Goal: Entertainment & Leisure: Consume media (video, audio)

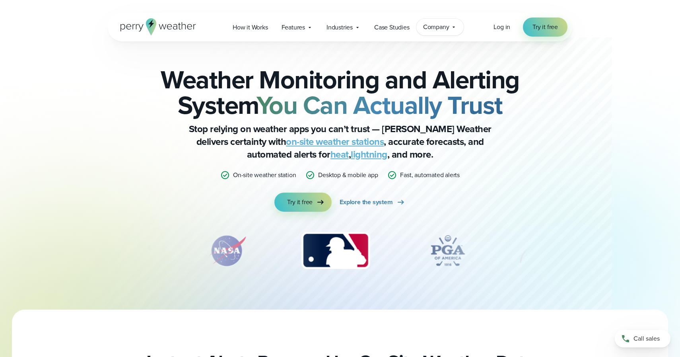
click at [427, 23] on span "Company" at bounding box center [436, 27] width 26 height 10
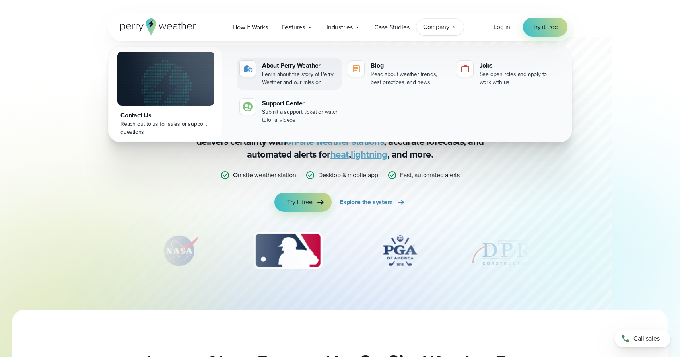
click at [268, 68] on div "About Perry Weather" at bounding box center [300, 66] width 77 height 10
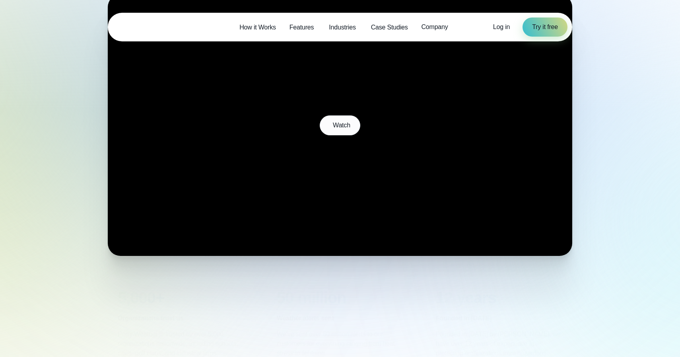
scroll to position [130, 0]
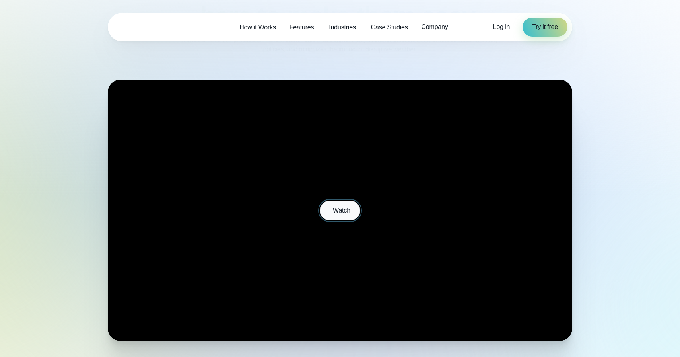
click at [339, 209] on span "Watch" at bounding box center [341, 211] width 17 height 10
click at [338, 207] on span "Watch" at bounding box center [341, 211] width 17 height 10
click at [346, 211] on span "Watch" at bounding box center [341, 211] width 17 height 10
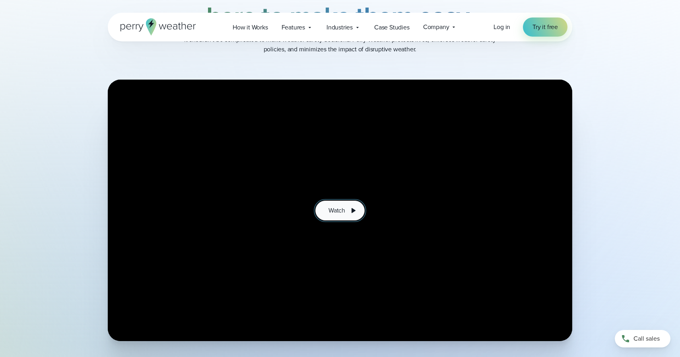
click at [350, 210] on icon at bounding box center [353, 211] width 10 height 10
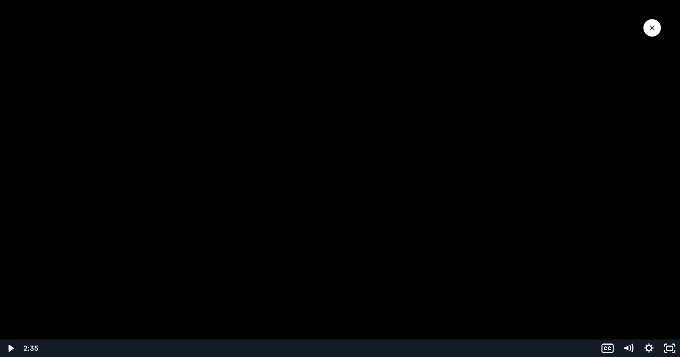
click at [3, 223] on div at bounding box center [340, 178] width 680 height 357
click at [195, 272] on div at bounding box center [340, 178] width 680 height 357
click at [287, 226] on div at bounding box center [340, 178] width 680 height 357
click at [130, 192] on div at bounding box center [340, 178] width 680 height 357
click at [144, 174] on div at bounding box center [340, 178] width 680 height 357
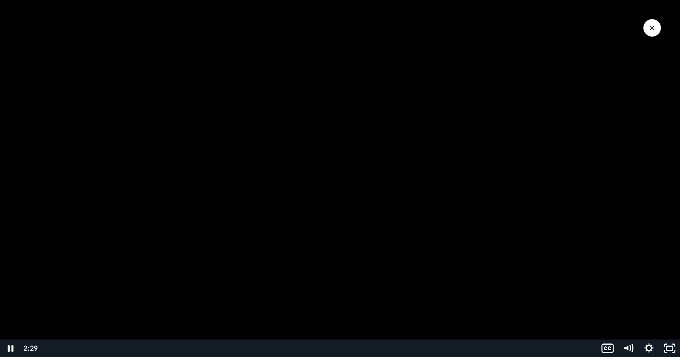
click at [657, 27] on button "Close Video" at bounding box center [651, 27] width 17 height 17
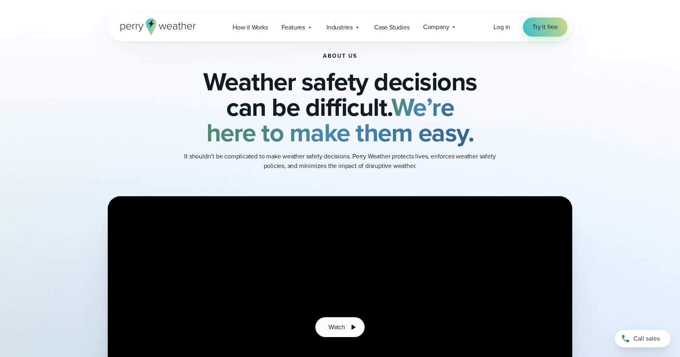
scroll to position [0, 0]
